Goal: Task Accomplishment & Management: Manage account settings

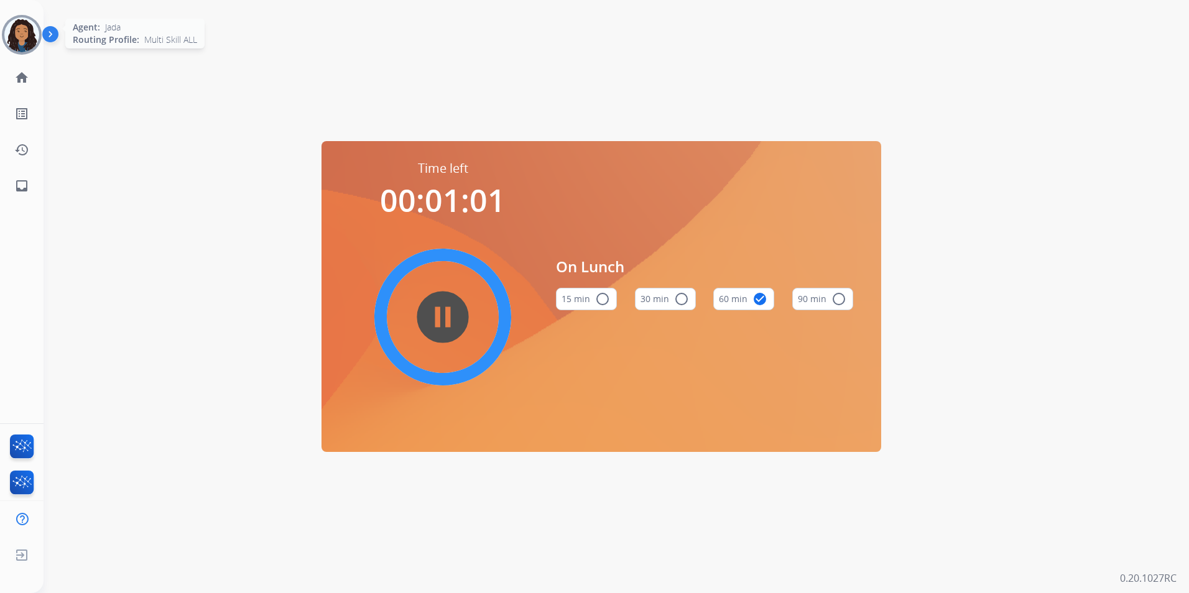
click at [30, 39] on img at bounding box center [21, 34] width 35 height 35
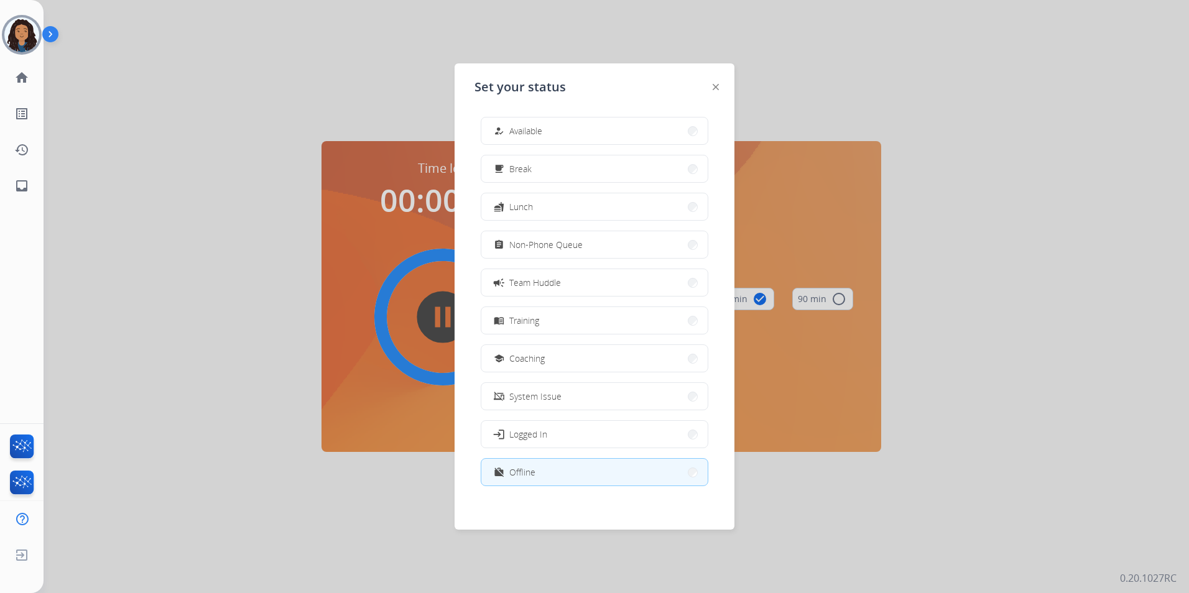
click at [193, 417] on div at bounding box center [594, 296] width 1189 height 593
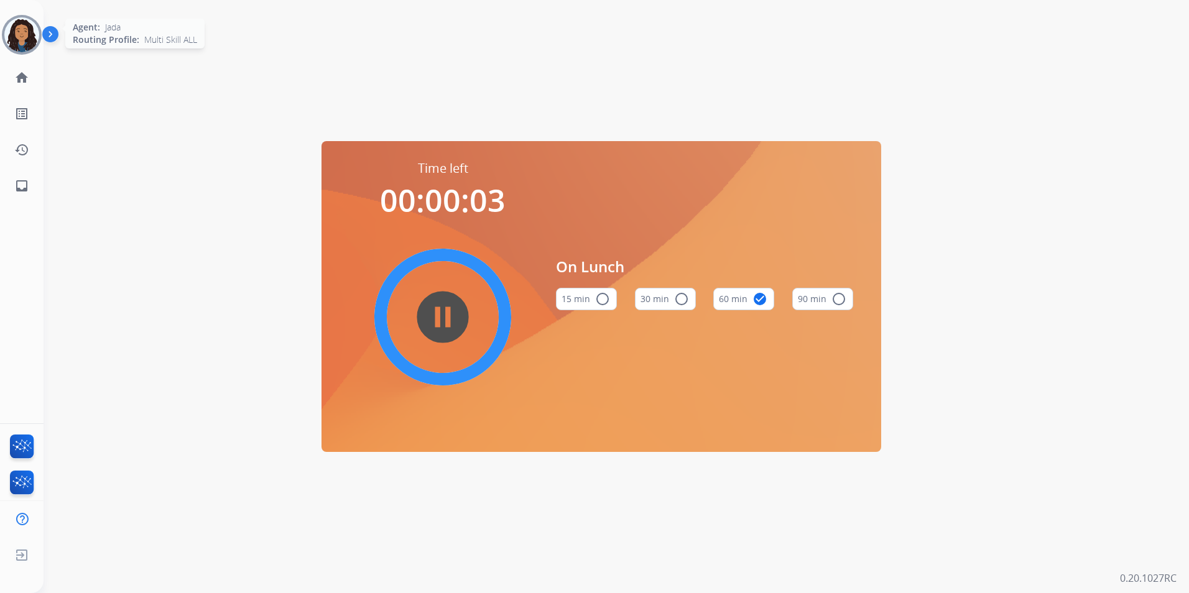
click at [17, 37] on img at bounding box center [21, 34] width 35 height 35
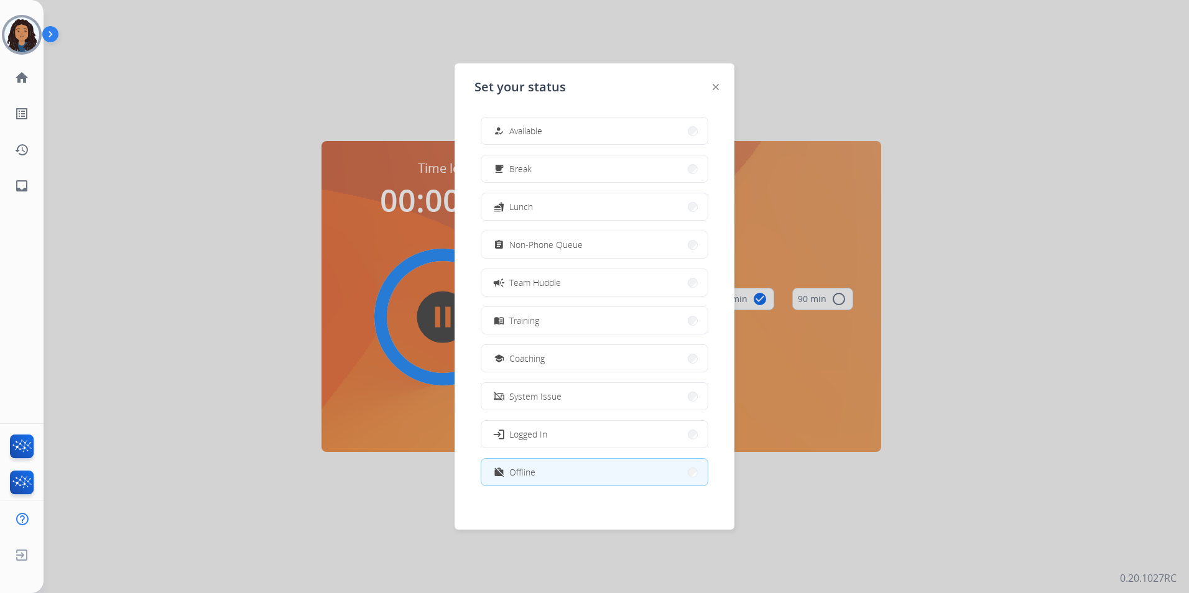
drag, startPoint x: 542, startPoint y: 213, endPoint x: 537, endPoint y: 208, distance: 6.6
click at [542, 212] on button "fastfood Lunch" at bounding box center [594, 206] width 226 height 27
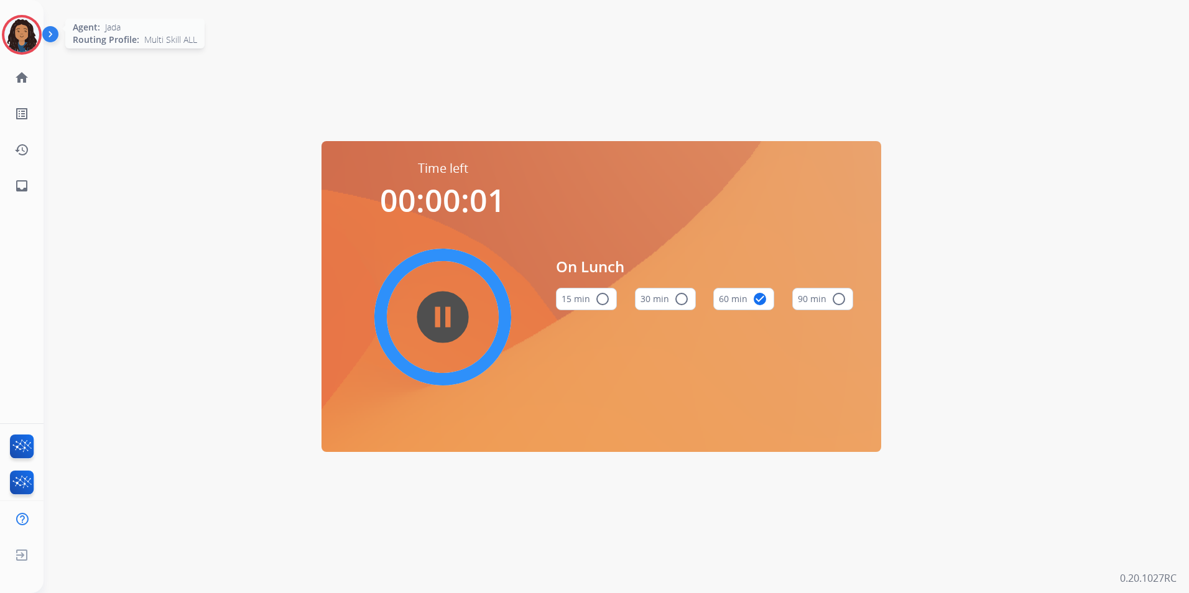
click at [8, 25] on img at bounding box center [21, 34] width 35 height 35
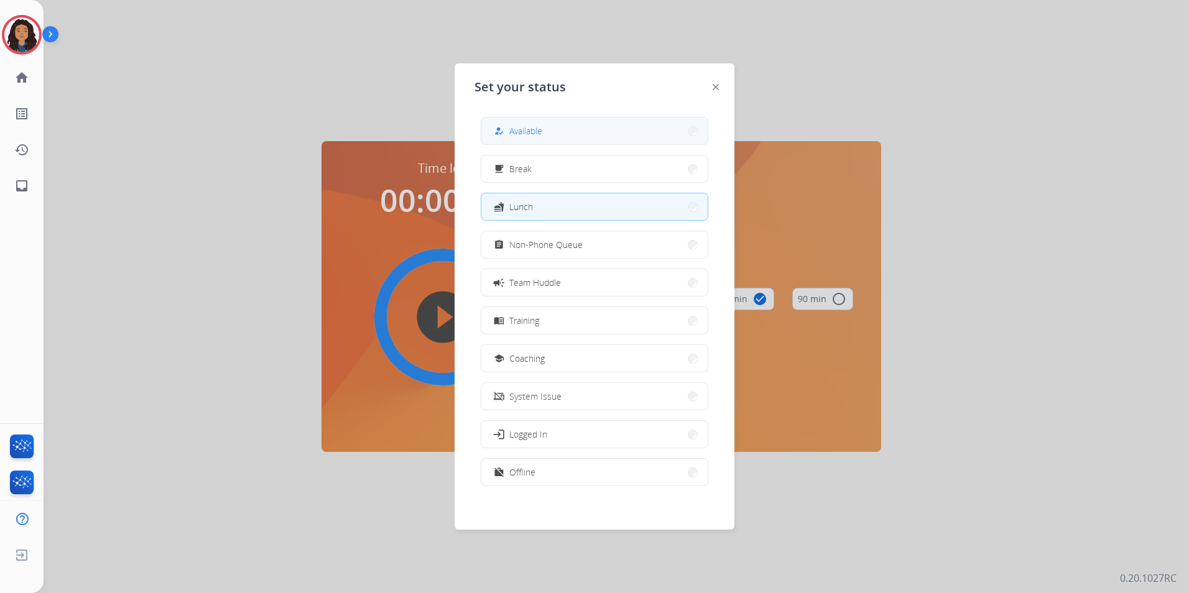
click at [542, 136] on span "Available" at bounding box center [525, 130] width 33 height 13
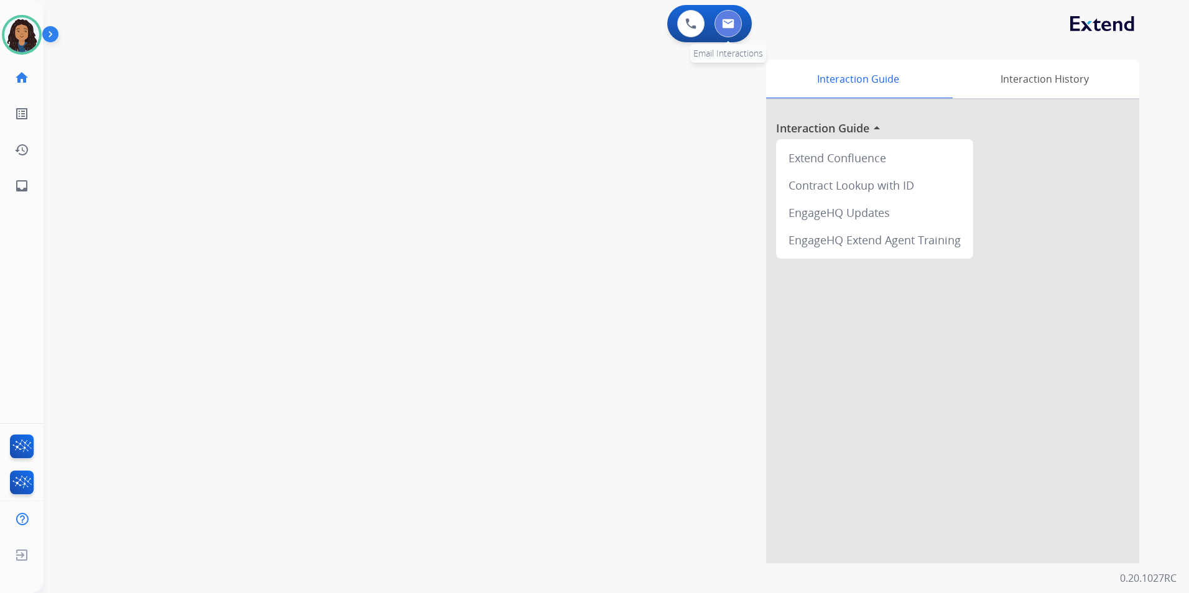
click at [725, 31] on button at bounding box center [727, 23] width 27 height 27
select select "**********"
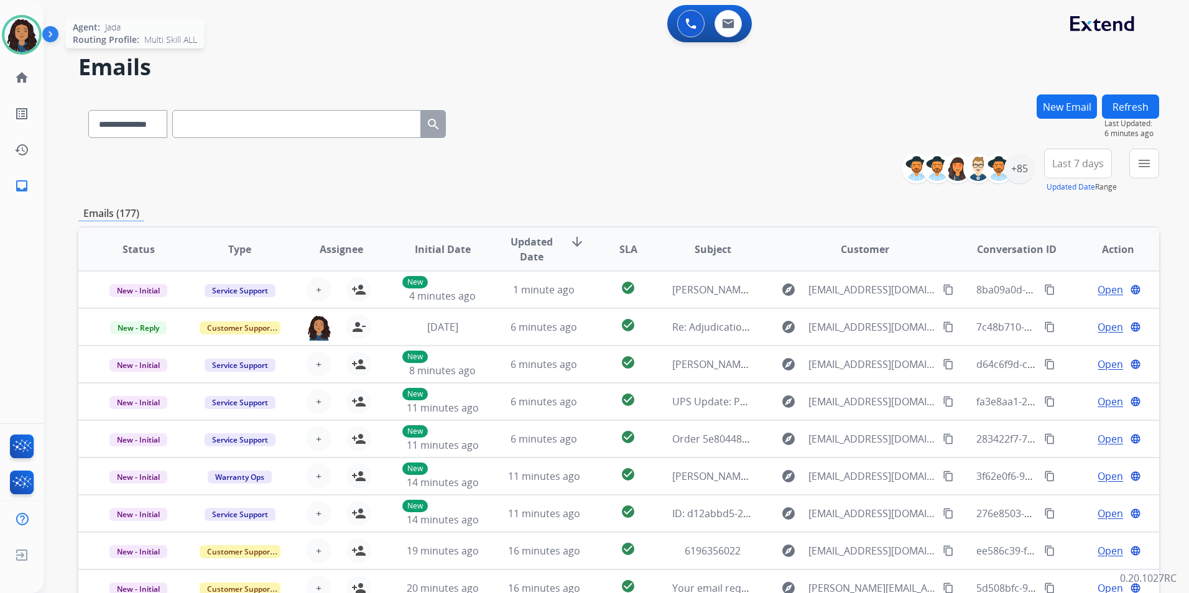
click at [39, 34] on div at bounding box center [22, 35] width 40 height 40
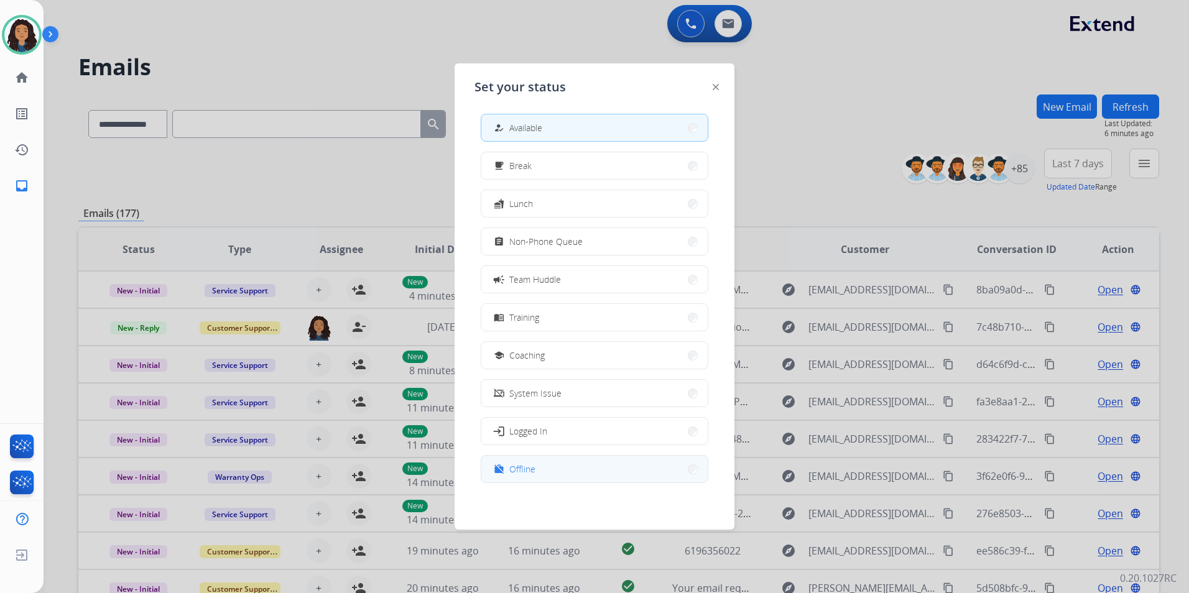
scroll to position [4, 0]
click at [540, 463] on button "work_off Offline" at bounding box center [594, 468] width 226 height 27
